Goal: Navigation & Orientation: Go to known website

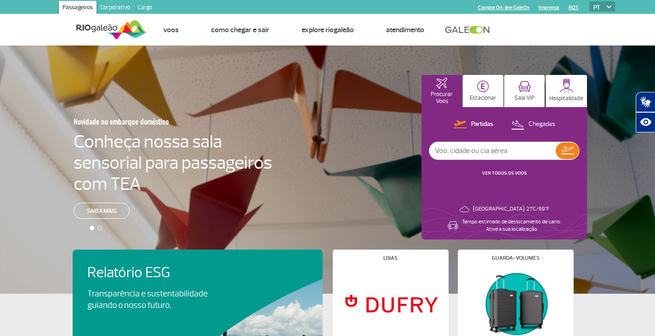
click at [601, 5] on select "PT ENG ESP" at bounding box center [602, 6] width 26 height 10
select select "en"
click at [589, 1] on select "PT ENG ESP" at bounding box center [602, 6] width 26 height 10
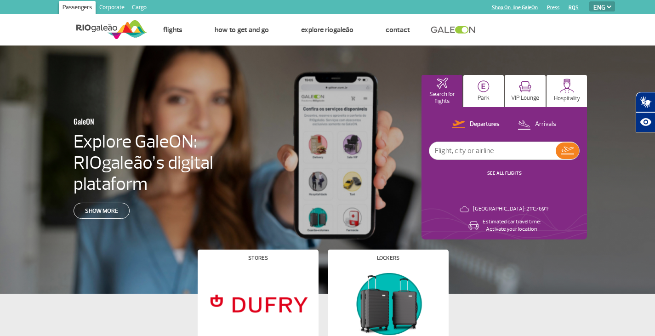
click at [7, 76] on div at bounding box center [331, 178] width 662 height 264
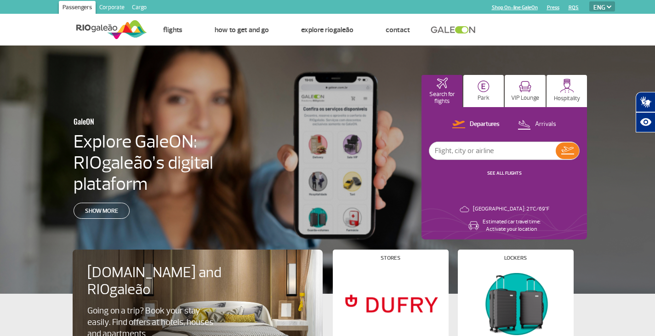
click at [602, 4] on select "PT ENG ESP" at bounding box center [602, 6] width 26 height 10
select select "pt-BR"
click at [589, 1] on select "PT ENG ESP" at bounding box center [602, 6] width 26 height 10
